Goal: Task Accomplishment & Management: Use online tool/utility

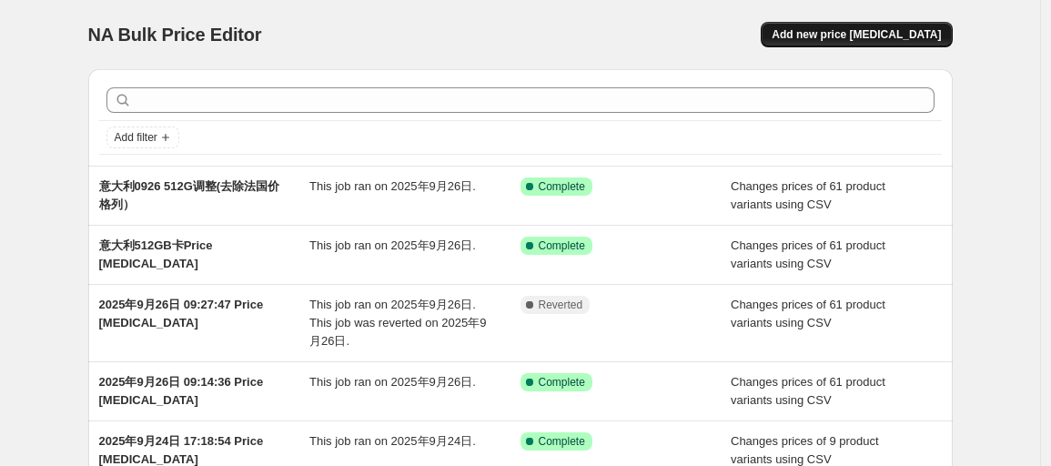
click at [825, 36] on span "Add new price [MEDICAL_DATA]" at bounding box center [855, 34] width 169 height 15
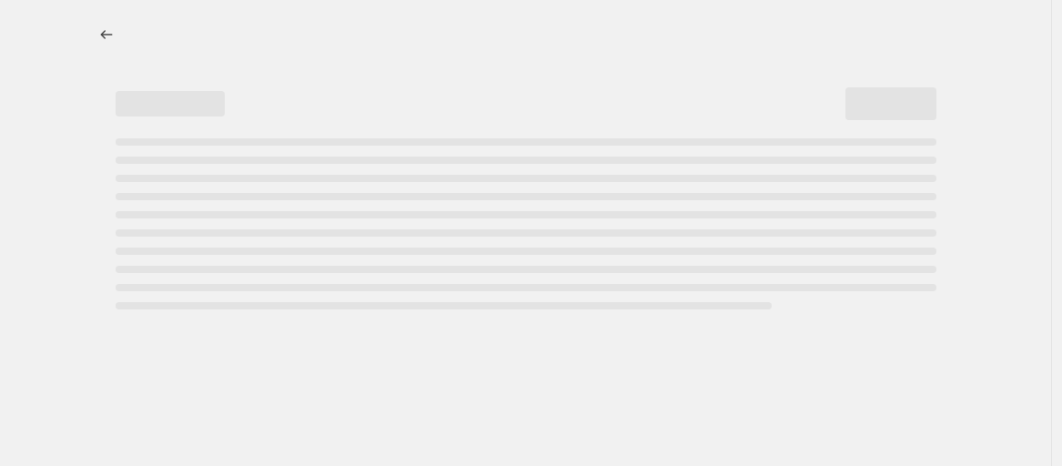
select select "percentage"
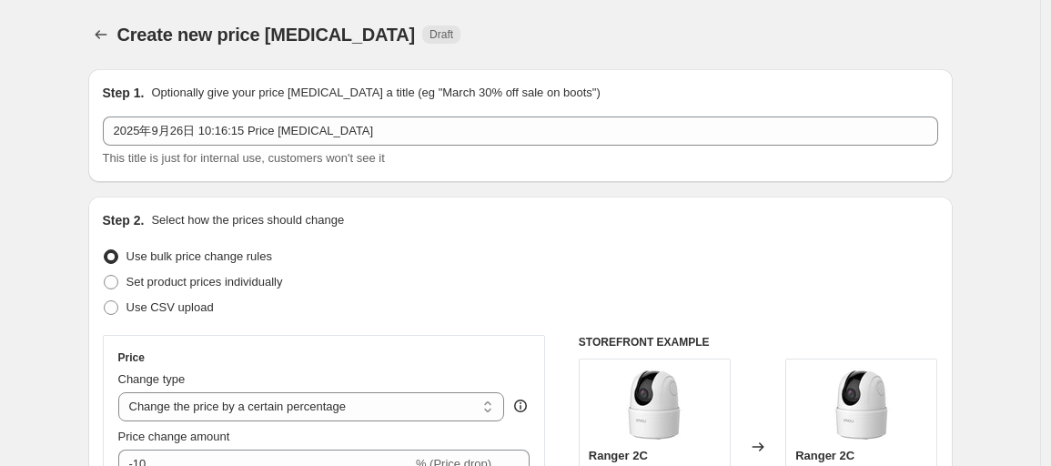
click at [952, 17] on div "Create new price [MEDICAL_DATA]. This page is ready Create new price [MEDICAL_D…" at bounding box center [520, 34] width 864 height 69
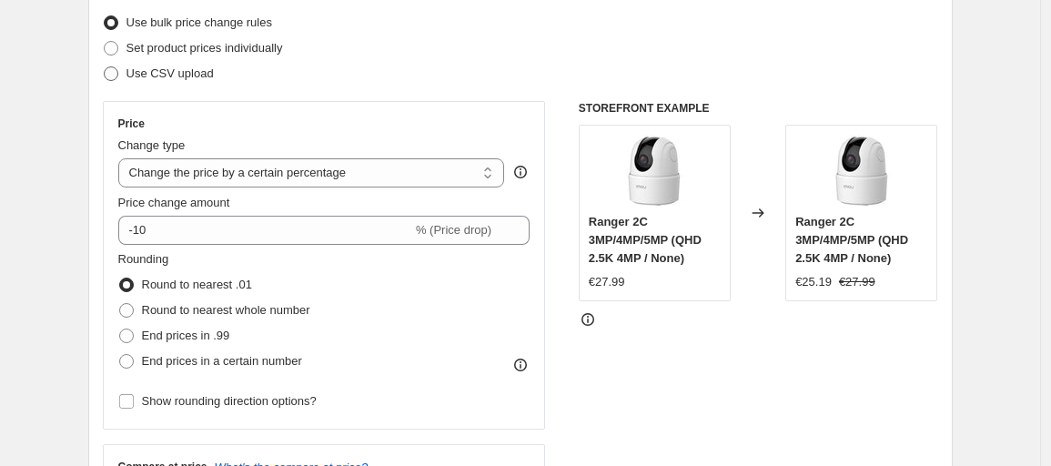
scroll to position [202, 0]
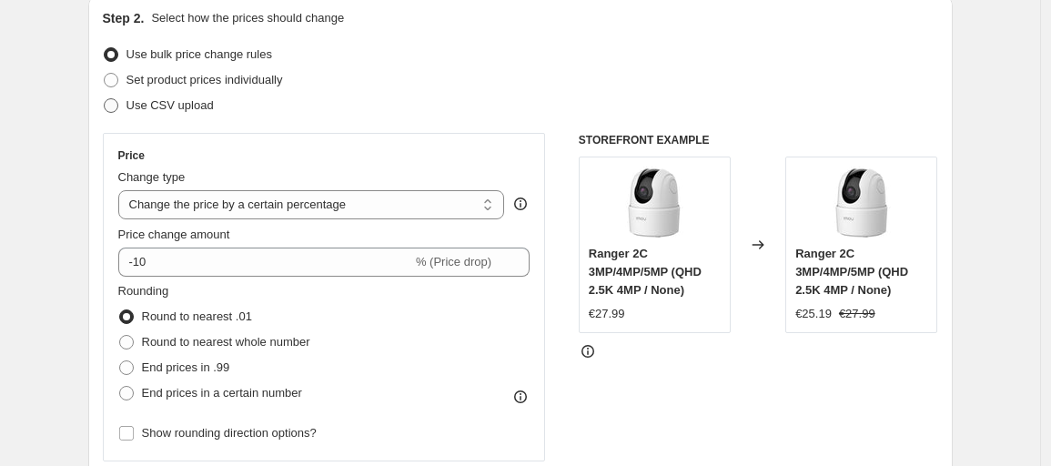
click at [160, 112] on span "Use CSV upload" at bounding box center [169, 105] width 87 height 14
click at [105, 99] on input "Use CSV upload" at bounding box center [104, 98] width 1 height 1
radio input "true"
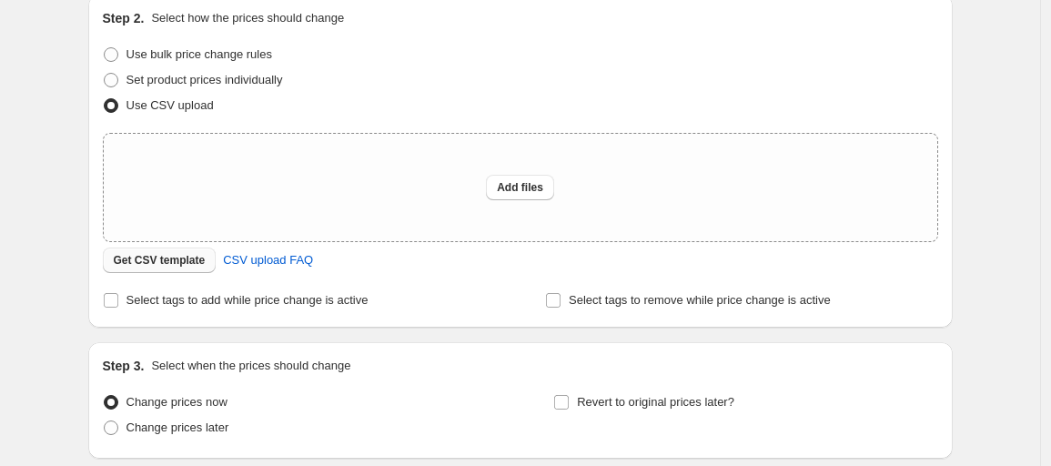
click at [192, 262] on span "Get CSV template" at bounding box center [160, 260] width 92 height 15
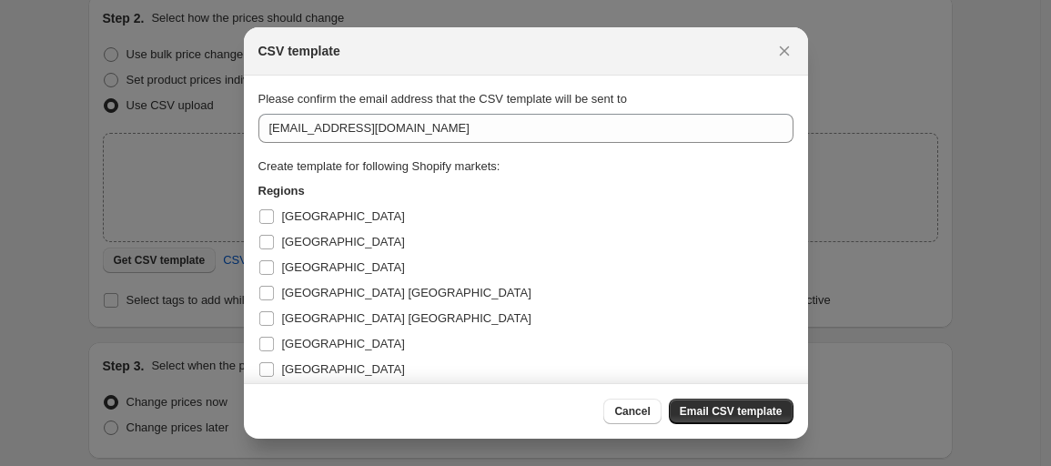
scroll to position [0, 0]
click at [295, 243] on span "[GEOGRAPHIC_DATA]" at bounding box center [343, 242] width 123 height 14
click at [274, 243] on input "[GEOGRAPHIC_DATA]" at bounding box center [266, 242] width 15 height 15
checkbox input "true"
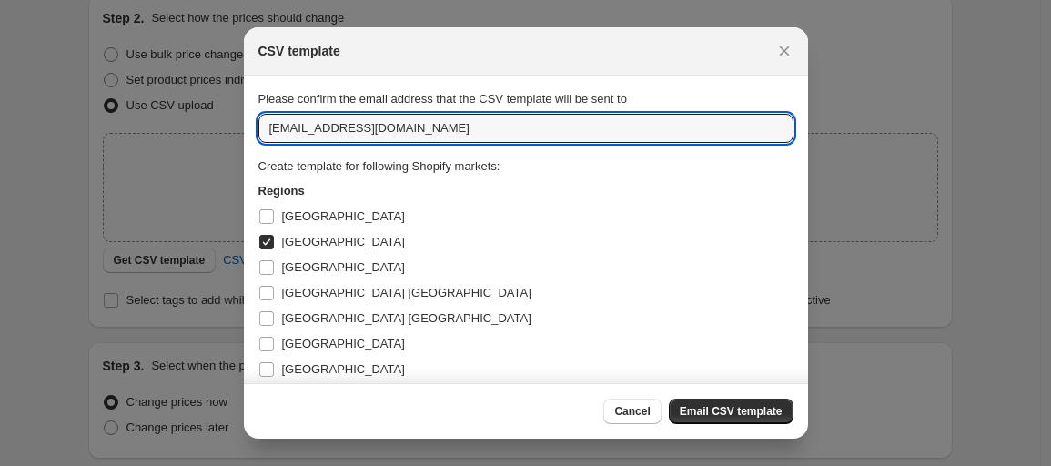
drag, startPoint x: 418, startPoint y: 137, endPoint x: 159, endPoint y: 103, distance: 260.6
type input "z"
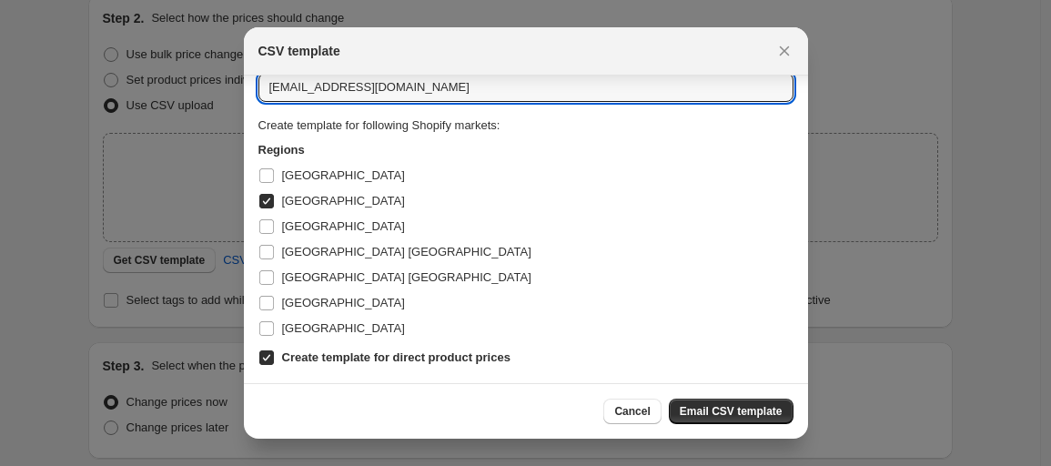
type input "[EMAIL_ADDRESS][DOMAIN_NAME]"
click at [317, 362] on b "Create template for direct product prices" at bounding box center [396, 357] width 228 height 14
click at [274, 362] on input "Create template for direct product prices" at bounding box center [266, 357] width 15 height 15
checkbox input "false"
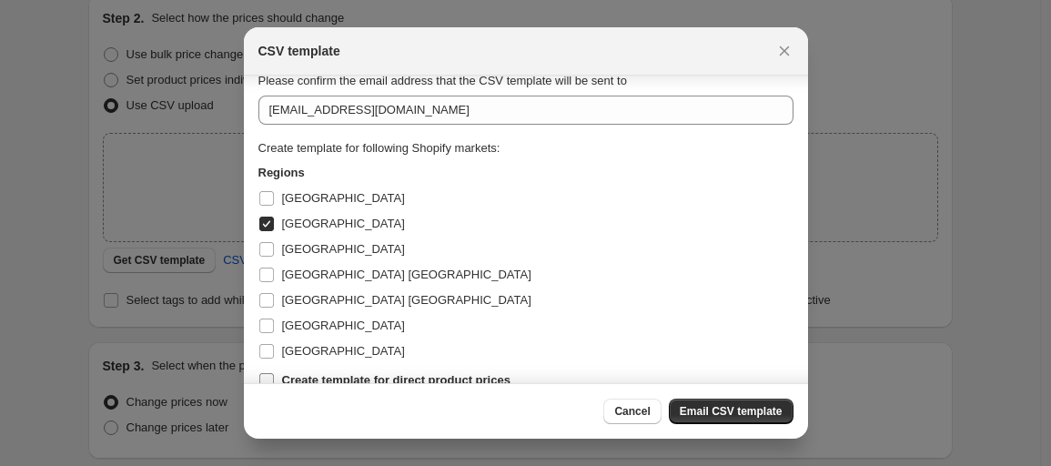
scroll to position [0, 0]
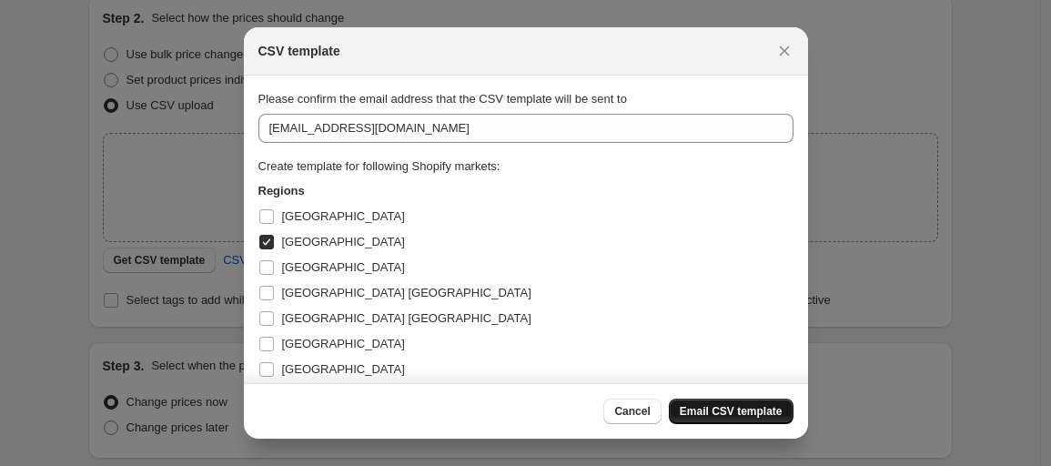
click at [714, 417] on span "Email CSV template" at bounding box center [730, 411] width 103 height 15
